Goal: Find specific fact: Find specific fact

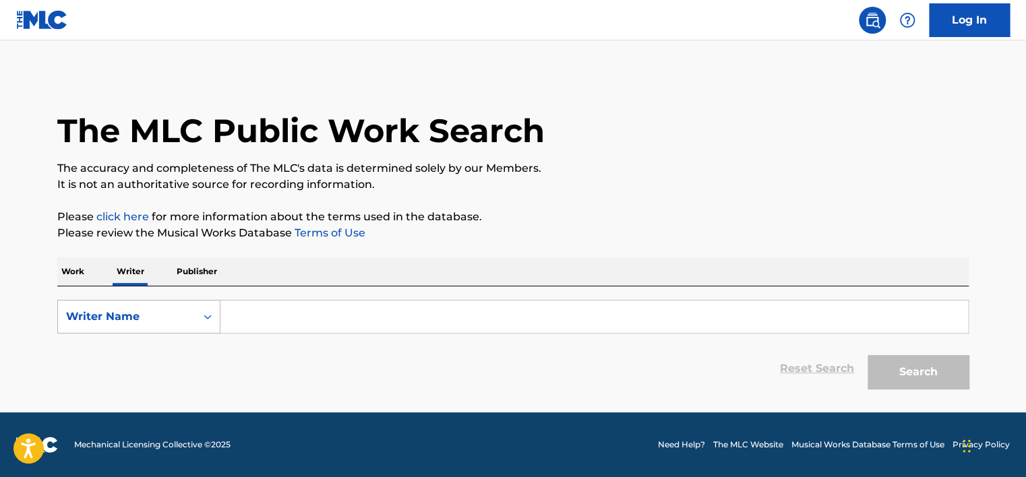
click at [135, 320] on div "Writer Name" at bounding box center [126, 317] width 121 height 16
click at [148, 343] on div "Writer IPI" at bounding box center [139, 351] width 162 height 34
click at [262, 317] on input "Search Form" at bounding box center [594, 317] width 748 height 32
type input "01149553539"
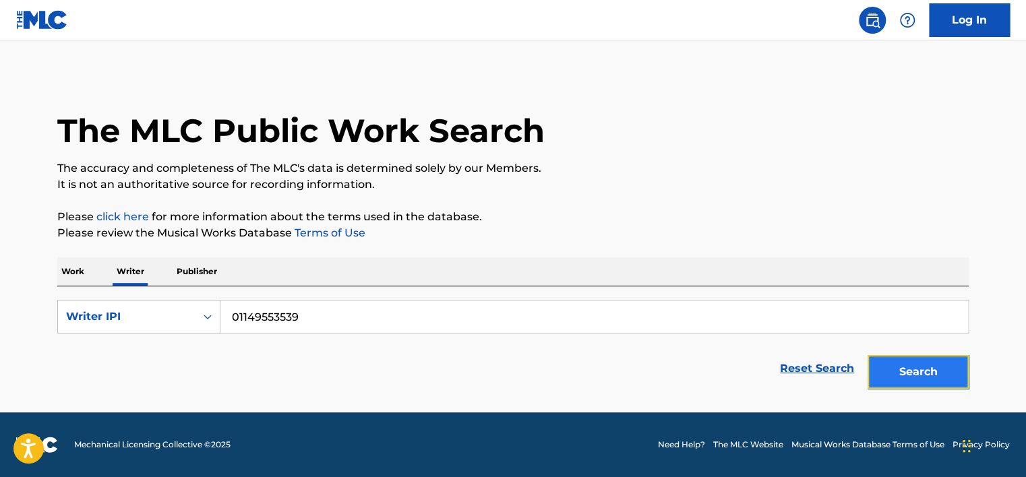
click at [899, 366] on button "Search" at bounding box center [918, 372] width 101 height 34
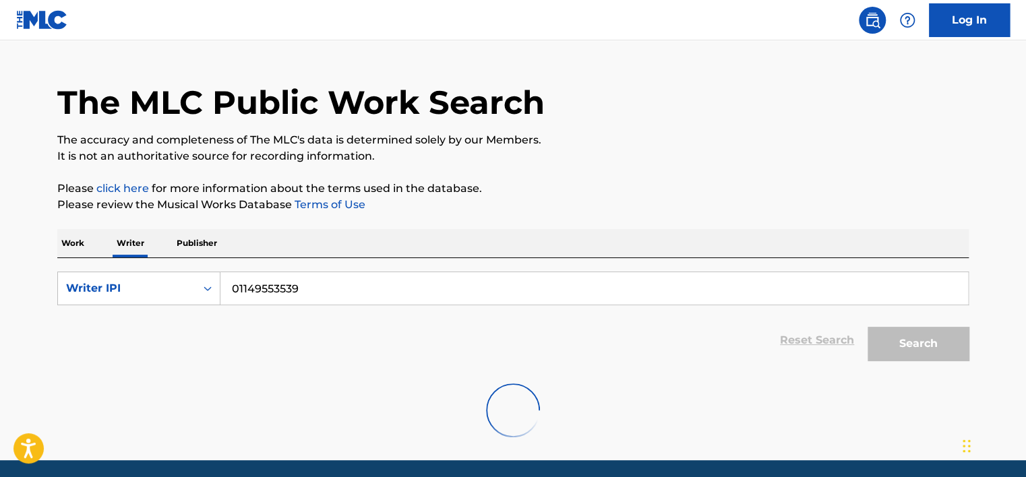
scroll to position [75, 0]
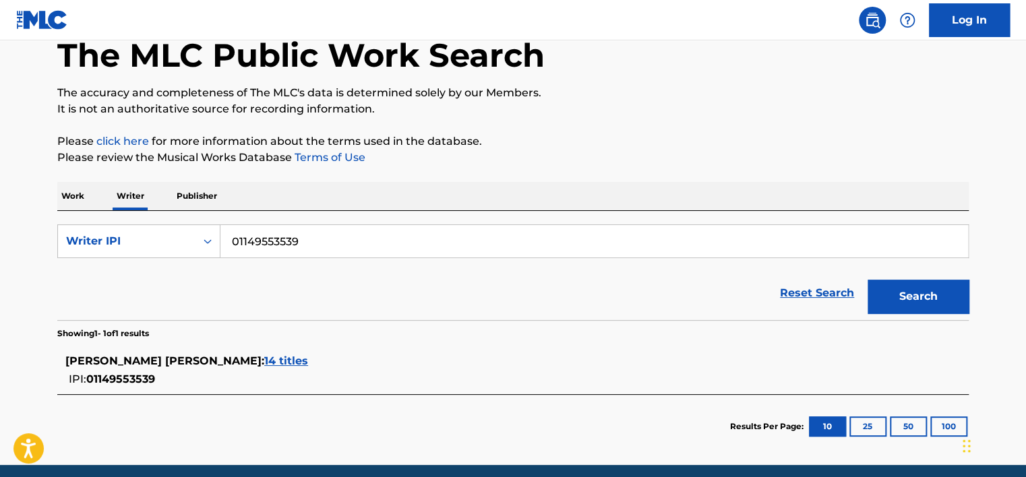
click at [301, 359] on span "14 titles" at bounding box center [286, 361] width 44 height 13
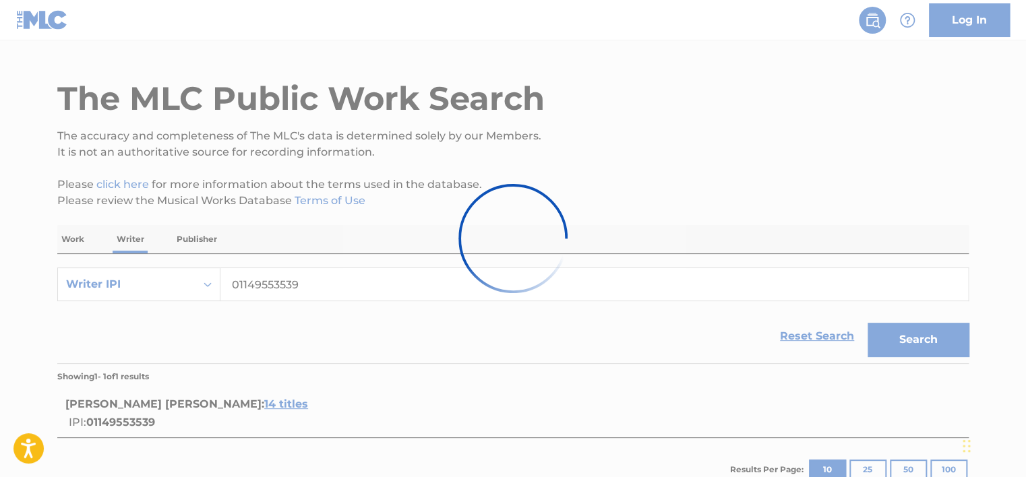
scroll to position [127, 0]
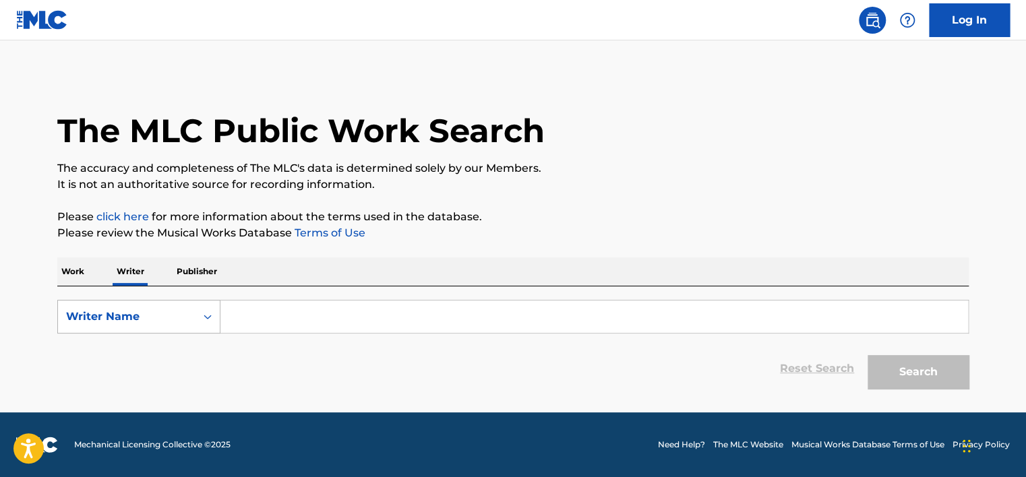
click at [127, 318] on div "Writer Name" at bounding box center [126, 317] width 121 height 16
click at [127, 345] on div "Writer IPI" at bounding box center [139, 351] width 162 height 34
drag, startPoint x: 169, startPoint y: 334, endPoint x: 237, endPoint y: 308, distance: 72.1
click at [237, 308] on input "Search Form" at bounding box center [594, 317] width 748 height 32
type input "01149553539"
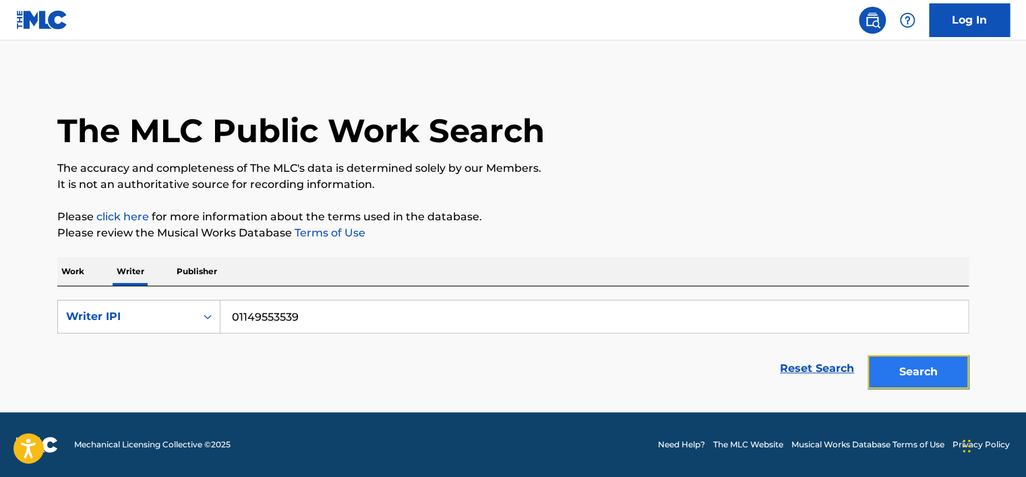
click at [898, 373] on button "Search" at bounding box center [918, 372] width 101 height 34
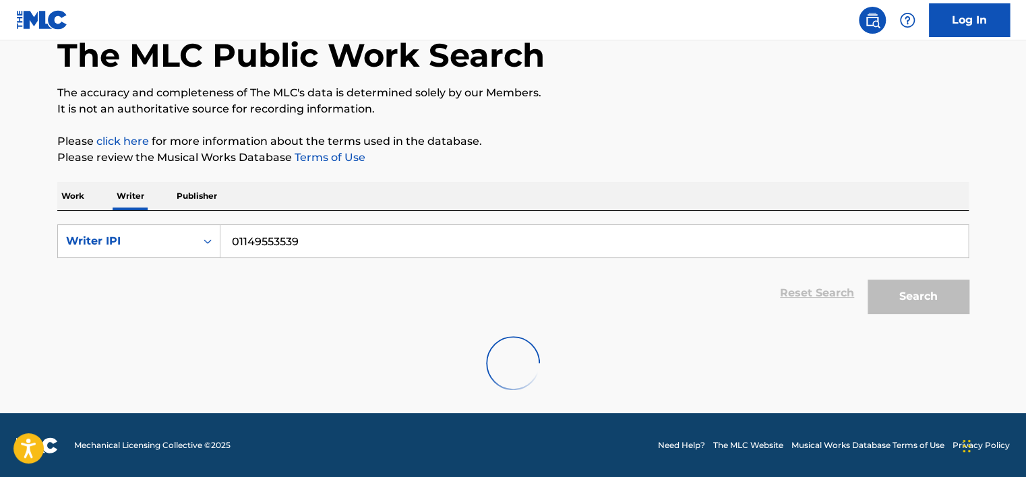
scroll to position [75, 0]
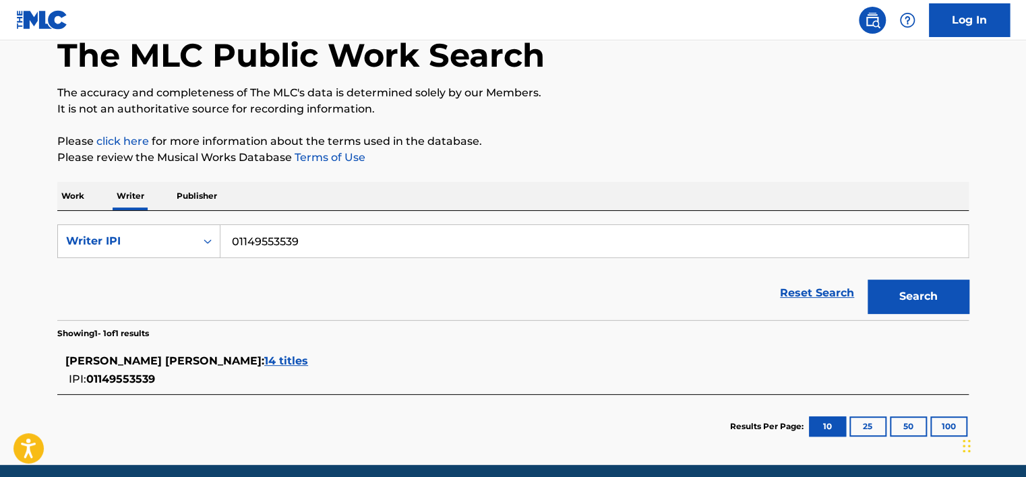
click at [308, 362] on span "14 titles" at bounding box center [286, 361] width 44 height 13
